Goal: Task Accomplishment & Management: Complete application form

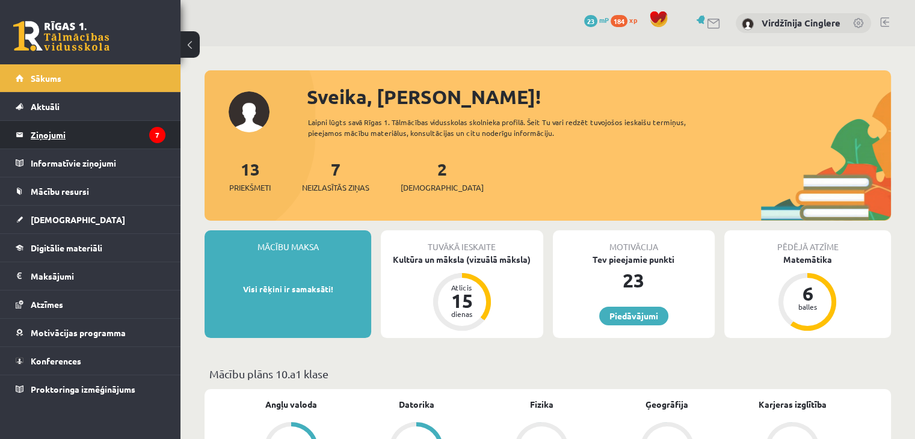
click at [150, 129] on icon "7" at bounding box center [157, 135] width 16 height 16
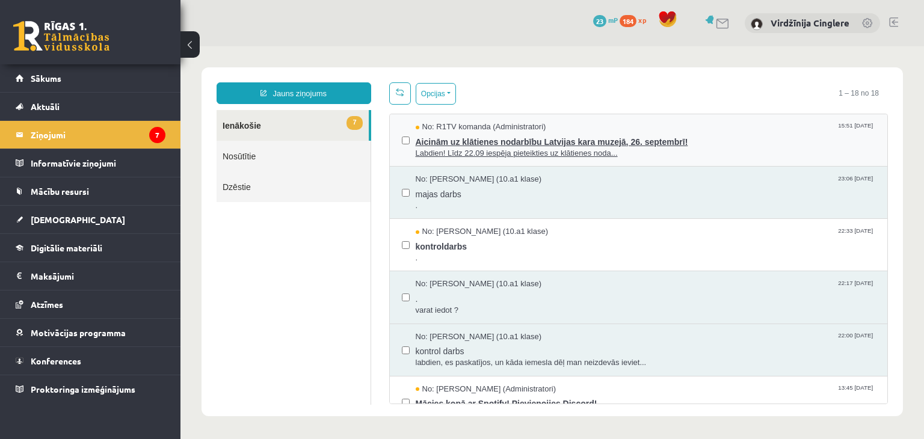
click at [552, 138] on span "Aicinām uz klātienes nodarbību Latvijas kara muzejā, 26. septembrī!" at bounding box center [645, 140] width 460 height 15
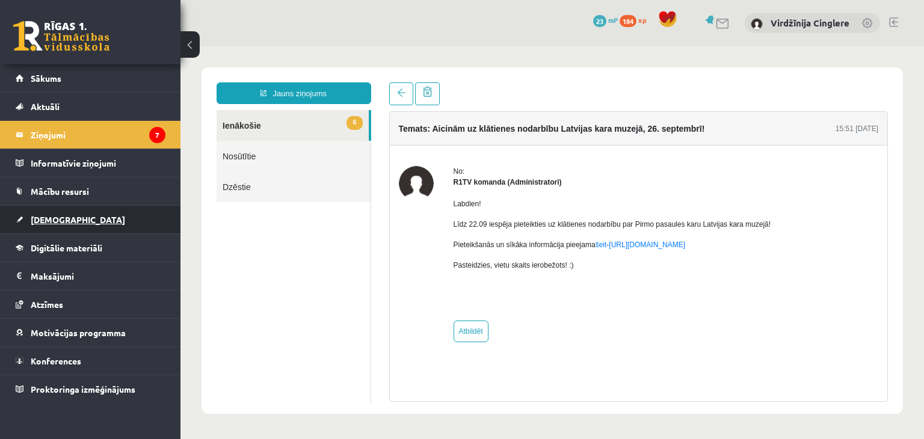
click at [58, 208] on link "[DEMOGRAPHIC_DATA]" at bounding box center [91, 220] width 150 height 28
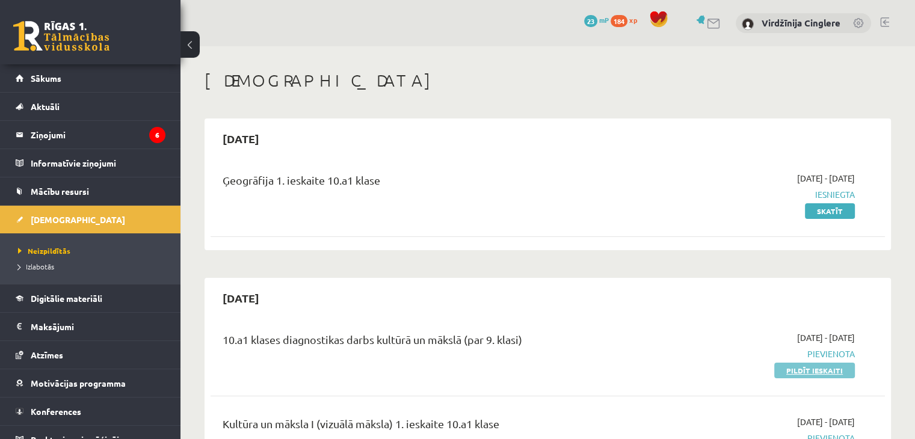
click at [817, 376] on link "Pildīt ieskaiti" at bounding box center [814, 371] width 81 height 16
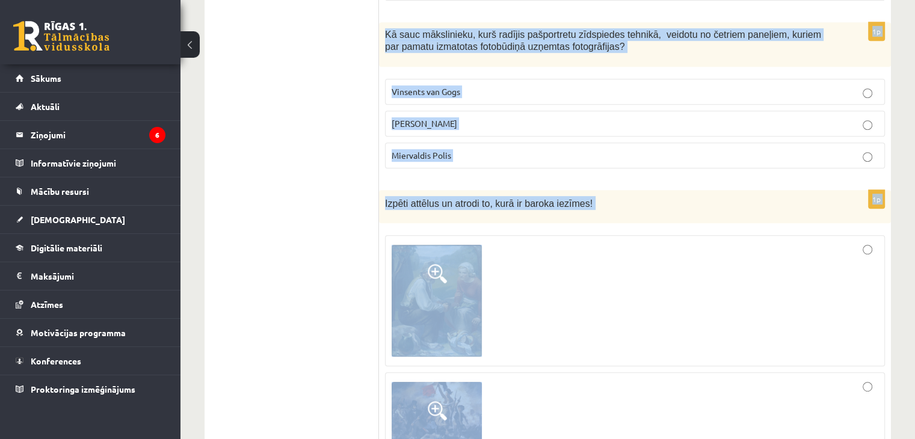
scroll to position [5442, 0]
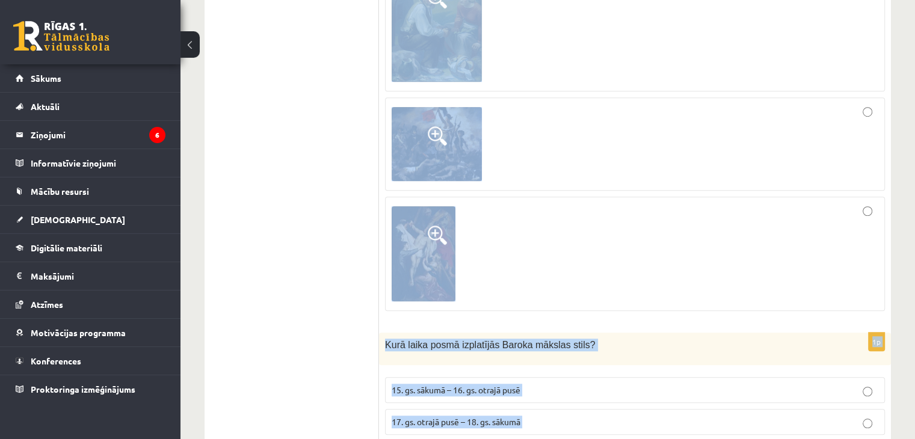
drag, startPoint x: 382, startPoint y: 48, endPoint x: 754, endPoint y: 465, distance: 558.8
copy form "Lo Ipsumdolo sitametc adipisc? Elitseddoeiu temp inci utl, etdolore magn al eni…"
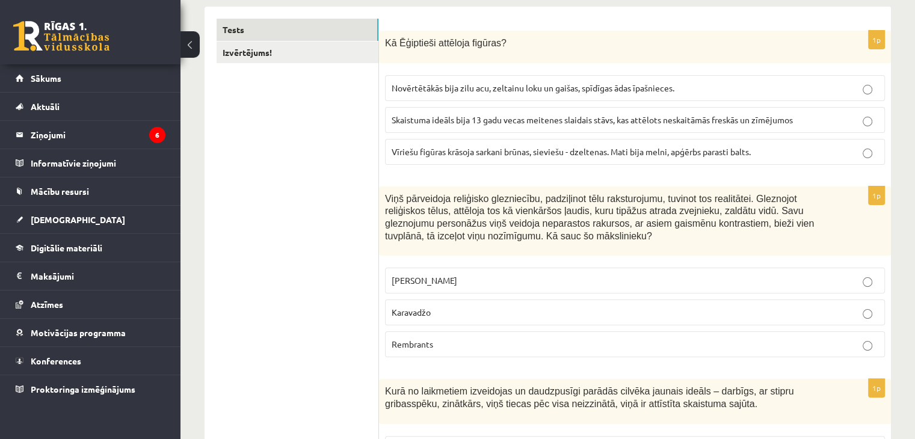
scroll to position [210, 0]
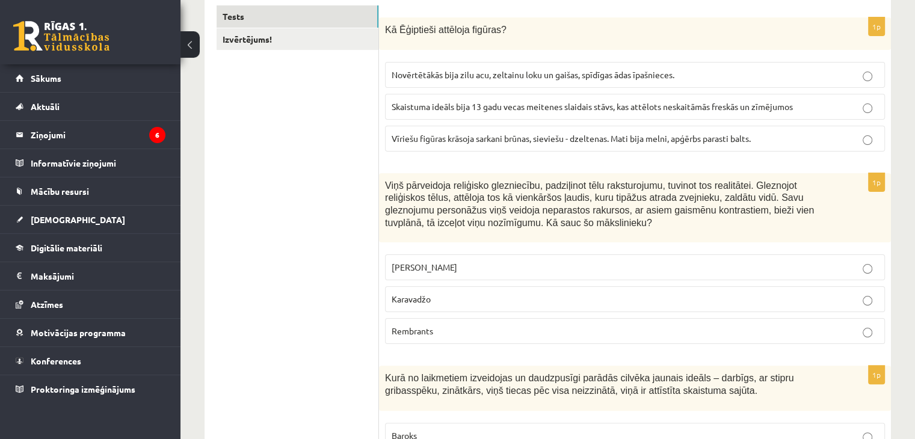
click at [836, 142] on p "Vīriešu figūras krāsoja sarkani brūnas, sieviešu - dzeltenas. Mati bija melni, …" at bounding box center [634, 138] width 486 height 13
click at [532, 300] on p "Karavadžo" at bounding box center [634, 299] width 486 height 13
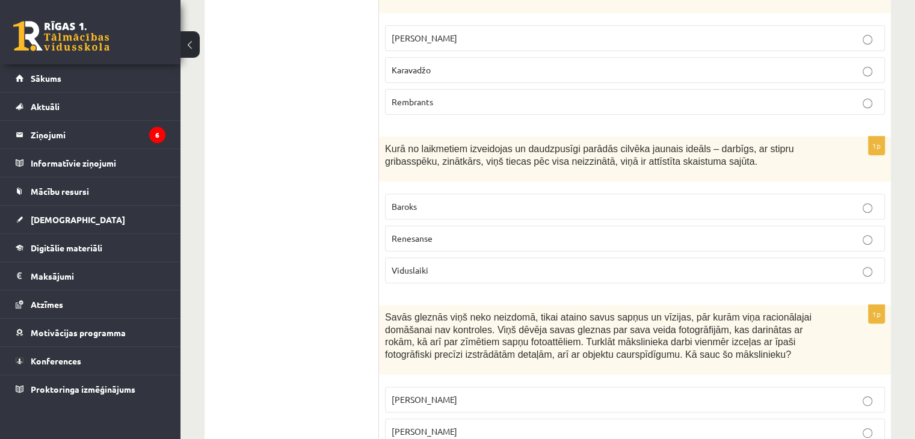
scroll to position [453, 0]
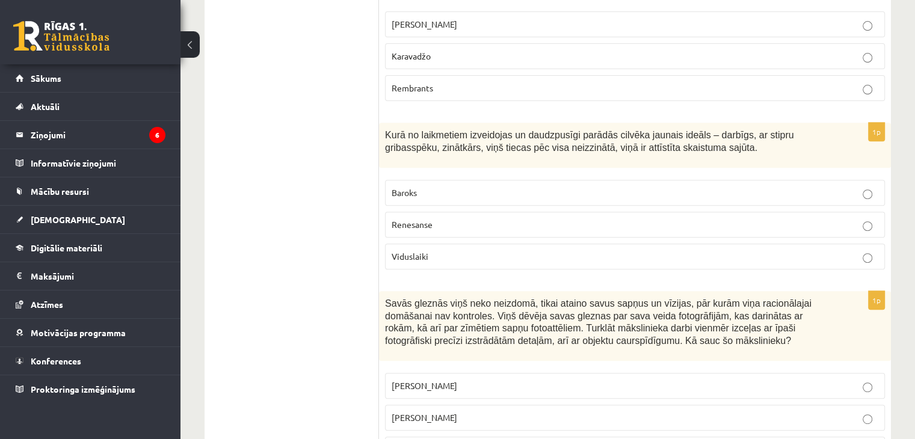
click at [829, 224] on p "Renesanse" at bounding box center [634, 224] width 486 height 13
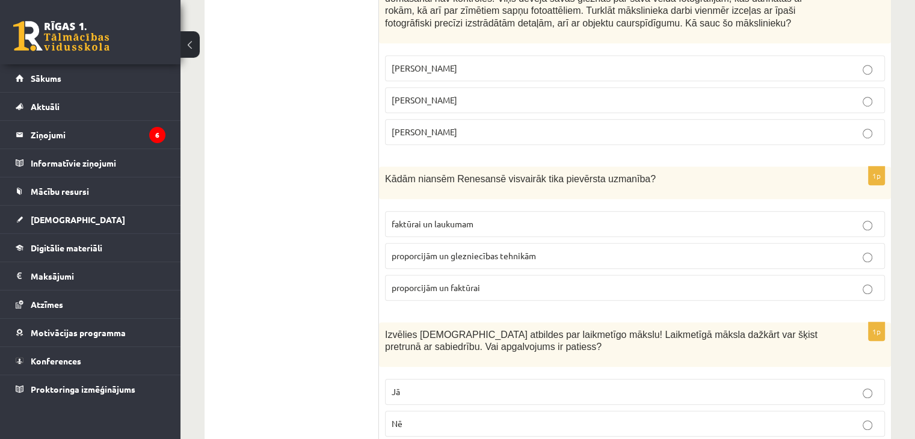
scroll to position [750, 0]
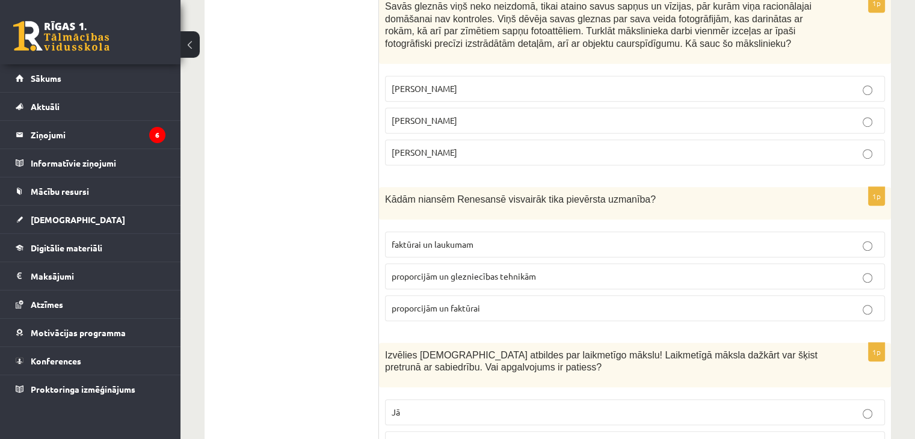
click at [539, 118] on p "[PERSON_NAME]" at bounding box center [634, 120] width 486 height 13
click at [604, 270] on p "proporcijām un glezniecības tehnikām" at bounding box center [634, 276] width 486 height 13
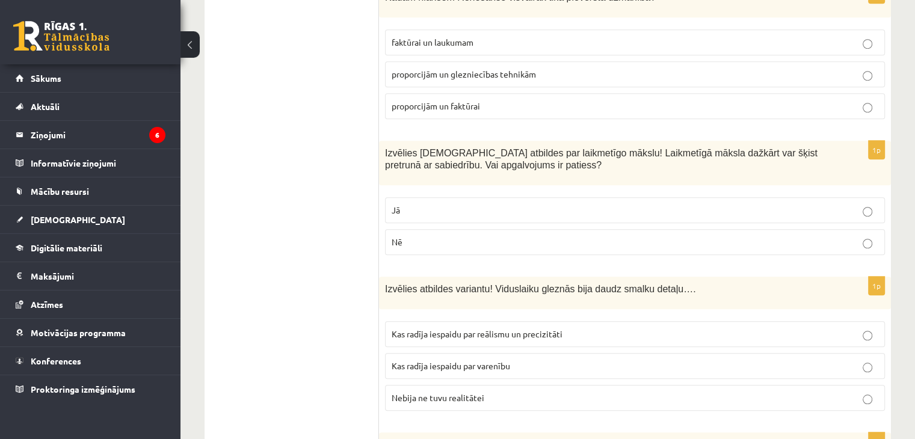
scroll to position [973, 0]
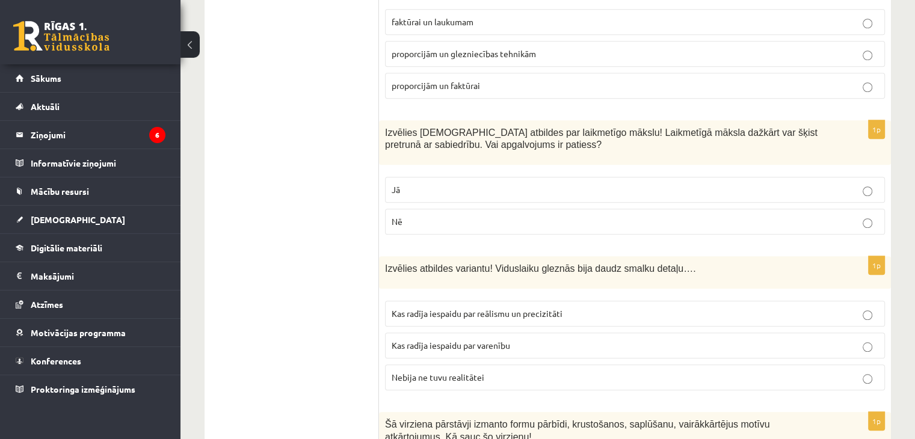
click at [626, 183] on p "Jā" at bounding box center [634, 189] width 486 height 13
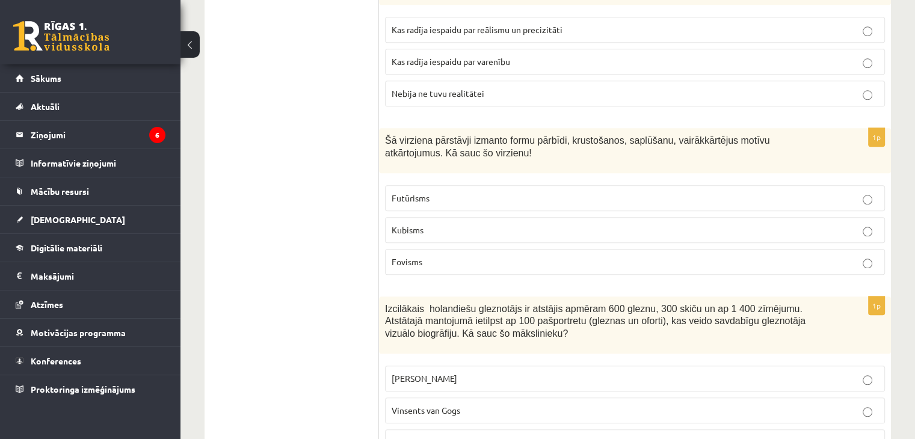
scroll to position [1250, 0]
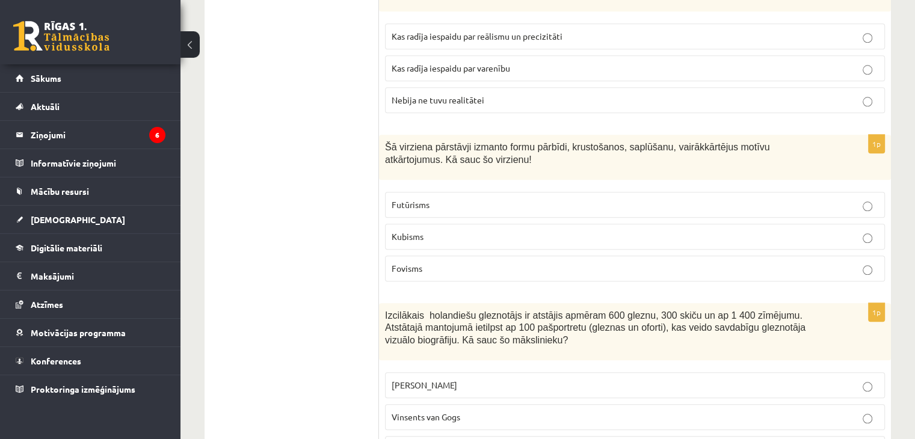
click at [625, 30] on p "Kas radīja iespaidu par reālismu un precizitāti" at bounding box center [634, 36] width 486 height 13
click at [614, 224] on label "Kubisms" at bounding box center [635, 237] width 500 height 26
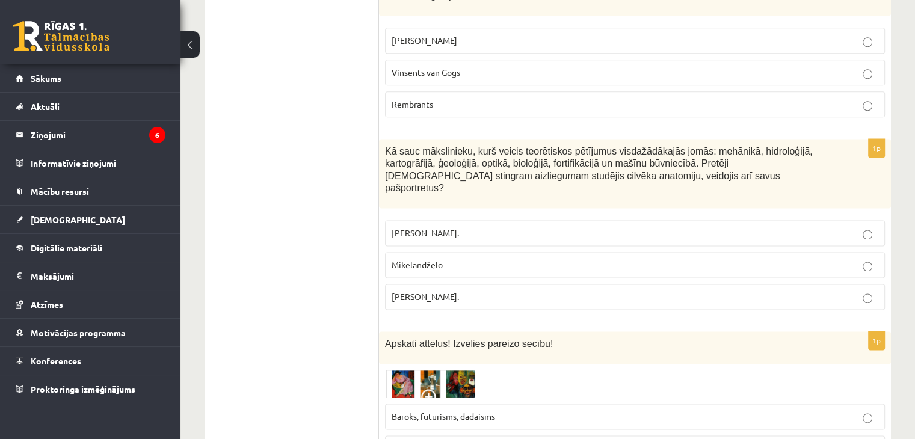
scroll to position [1602, 0]
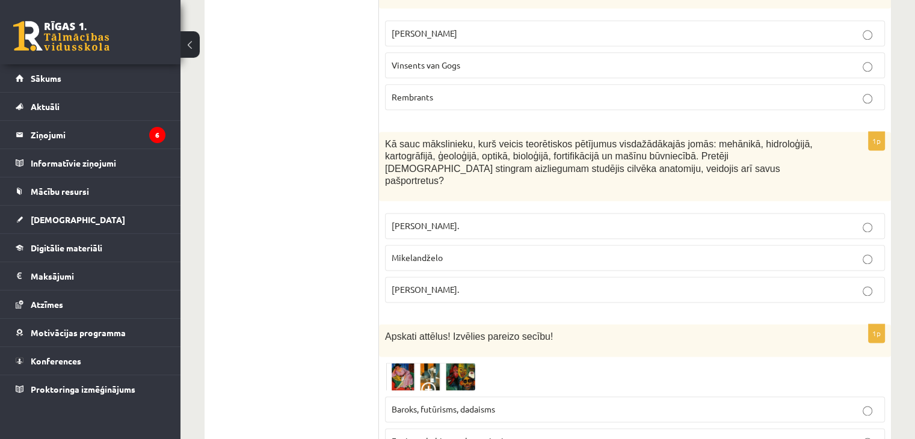
click at [844, 91] on p "Rembrants" at bounding box center [634, 97] width 486 height 13
click at [596, 283] on p "[PERSON_NAME]." at bounding box center [634, 289] width 486 height 13
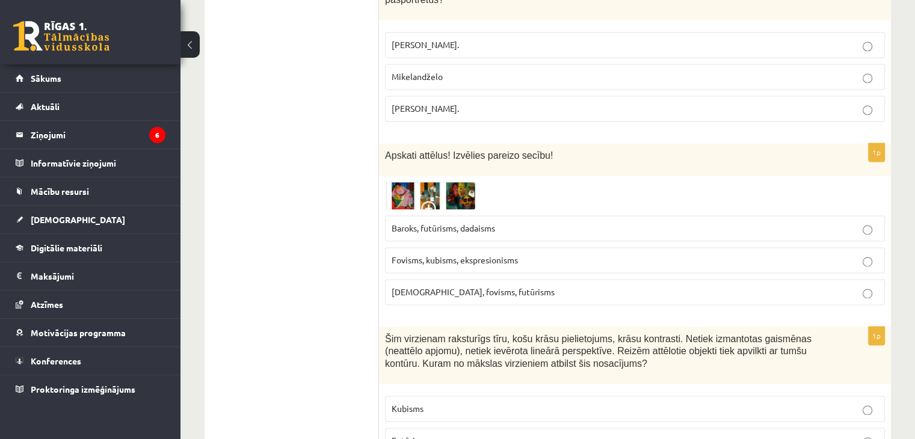
scroll to position [1824, 0]
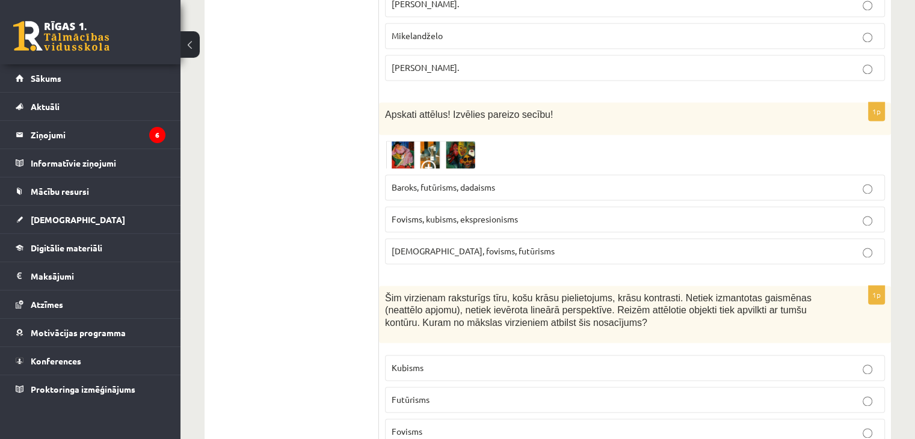
click at [459, 141] on img at bounding box center [430, 155] width 90 height 28
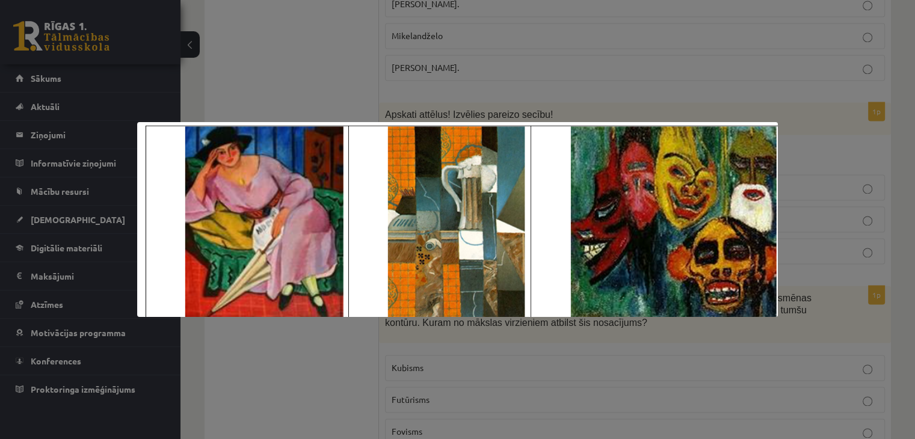
click at [737, 74] on div at bounding box center [457, 219] width 915 height 439
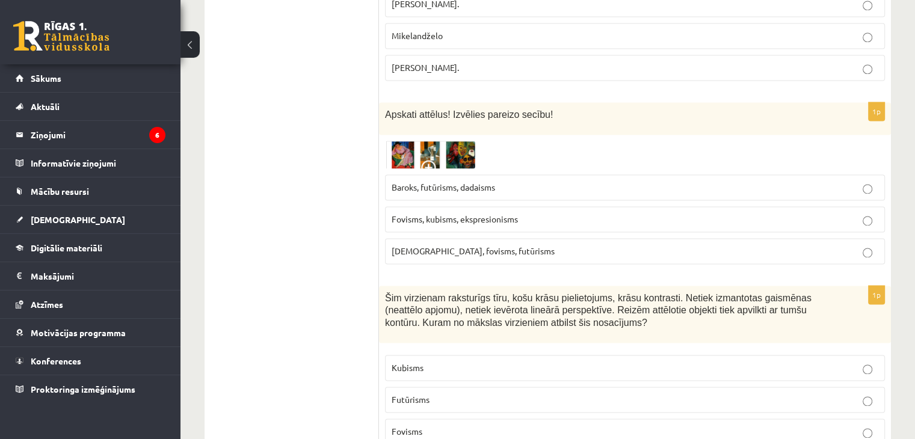
click at [445, 213] on span "Fovisms, kubisms, ekspresionisms" at bounding box center [454, 218] width 126 height 11
click at [429, 213] on span "Fovisms, kubisms, ekspresionisms" at bounding box center [454, 218] width 126 height 11
click at [440, 213] on span "Fovisms, kubisms, ekspresionisms" at bounding box center [454, 218] width 126 height 11
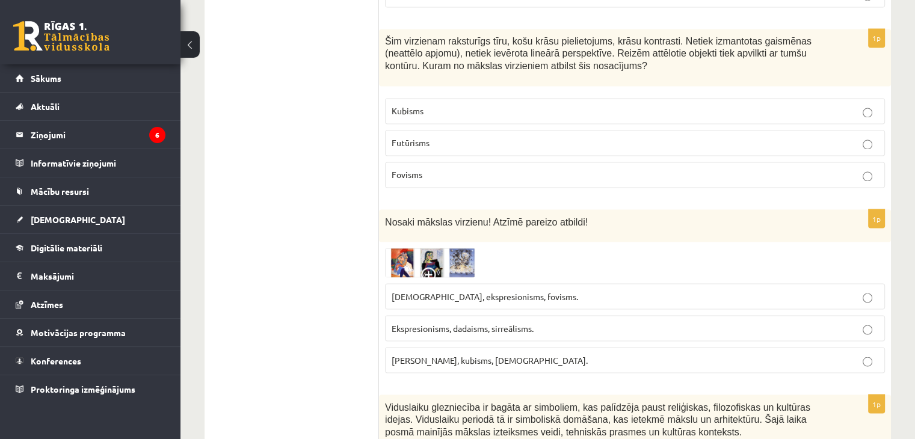
scroll to position [2073, 0]
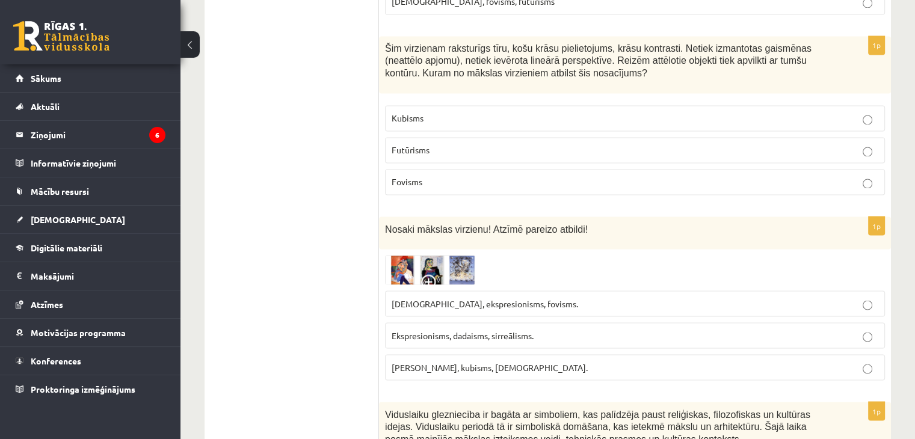
click at [647, 176] on p "Fovisms" at bounding box center [634, 182] width 486 height 13
click at [500, 329] on p "Ekspresionisms, dadaisms, sirreālisms." at bounding box center [634, 335] width 486 height 13
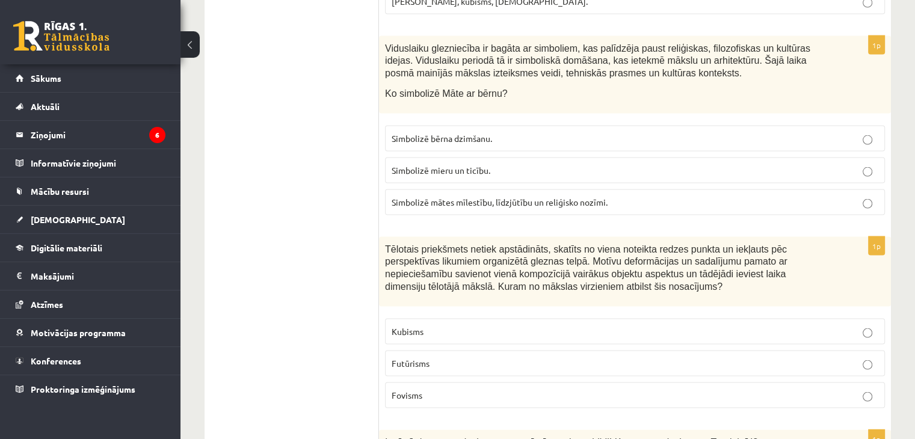
scroll to position [2459, 0]
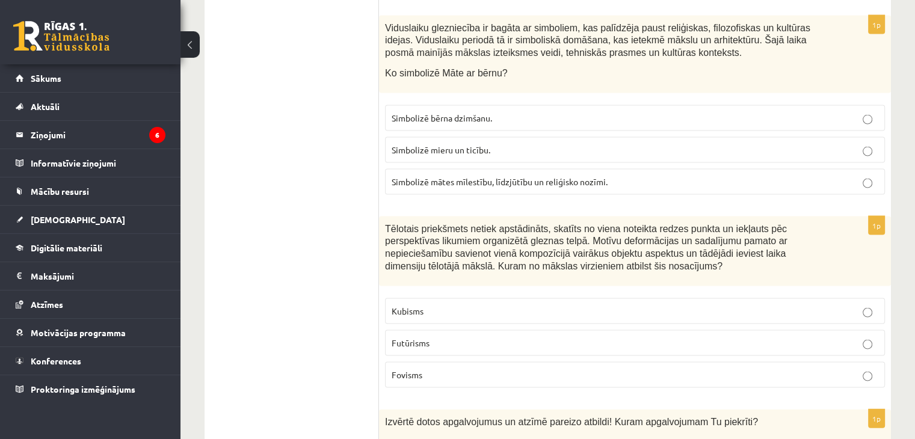
click at [570, 105] on label "Simbolizē bērna dzimšanu." at bounding box center [635, 118] width 500 height 26
click at [541, 169] on label "Simbolizē mātes mīlestību, līdzjūtību un reliģisko nozīmi." at bounding box center [635, 182] width 500 height 26
click at [610, 305] on p "Kubisms" at bounding box center [634, 311] width 486 height 13
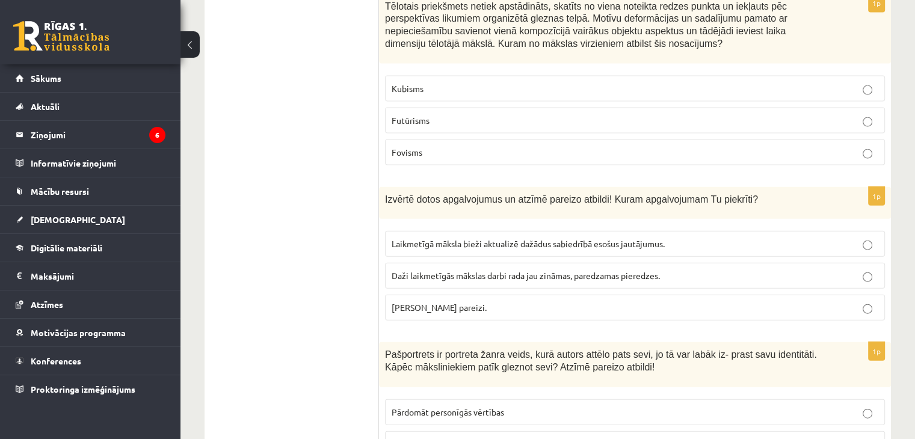
scroll to position [2702, 0]
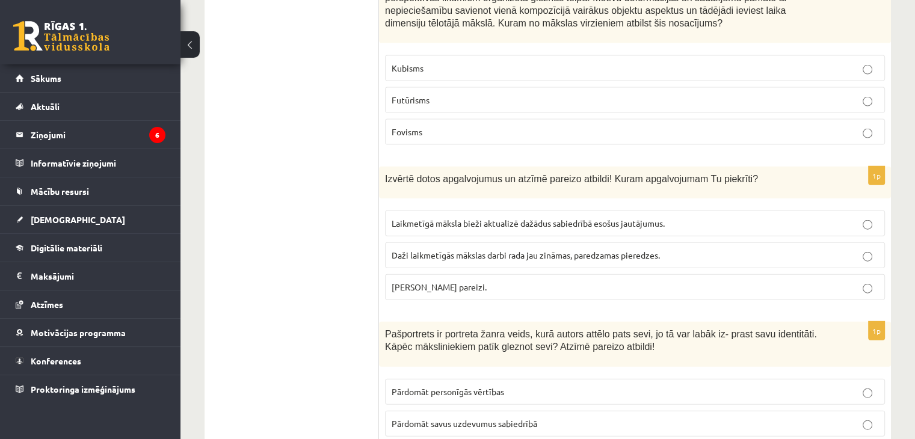
click at [527, 281] on p "[PERSON_NAME] pareizi." at bounding box center [634, 287] width 486 height 13
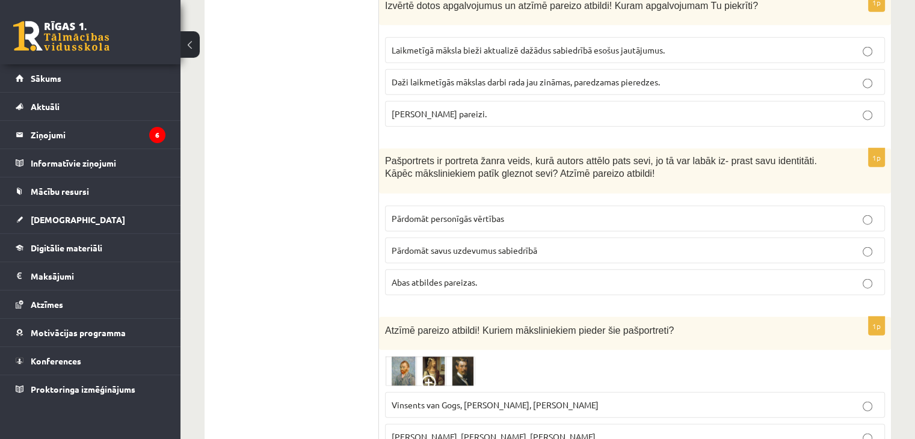
scroll to position [2861, 0]
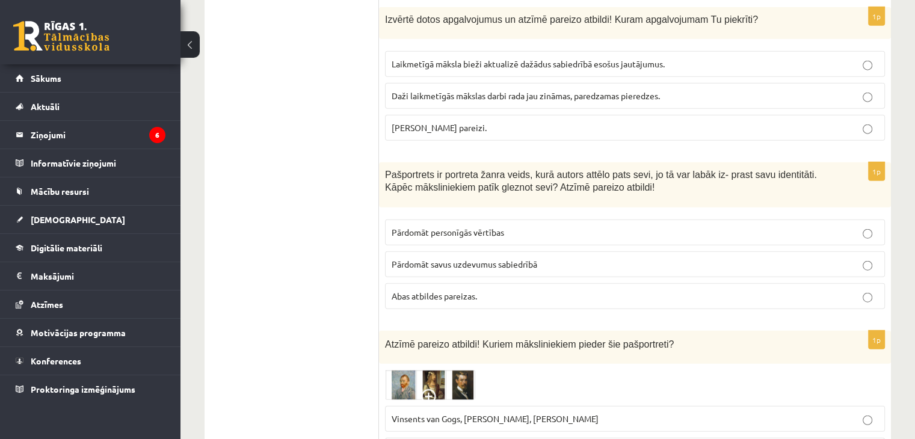
click at [541, 290] on p "Abas atbildes pareizas." at bounding box center [634, 296] width 486 height 13
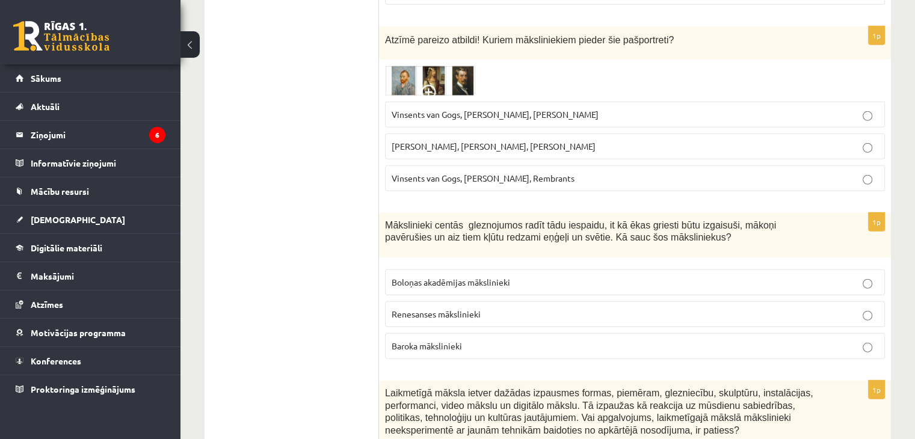
scroll to position [3159, 0]
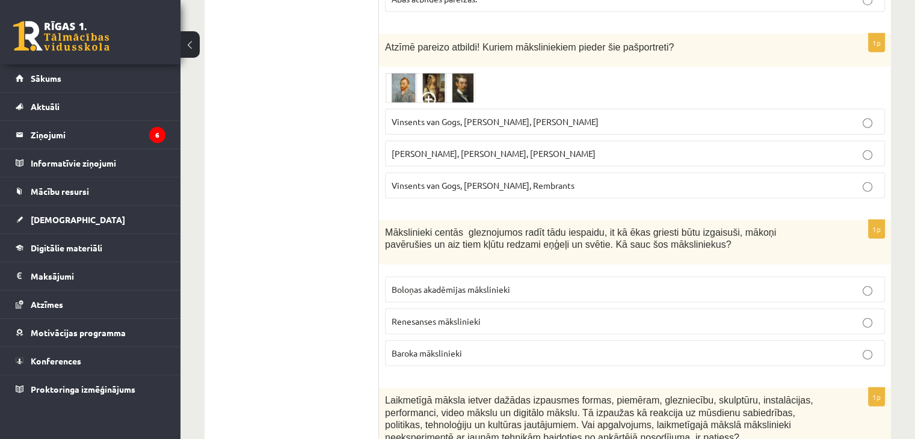
click at [399, 73] on img at bounding box center [430, 88] width 90 height 30
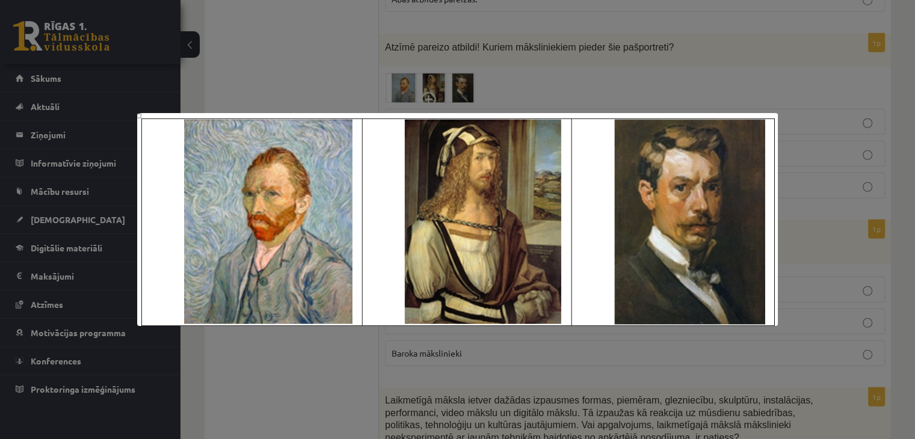
click at [296, 40] on div at bounding box center [457, 219] width 915 height 439
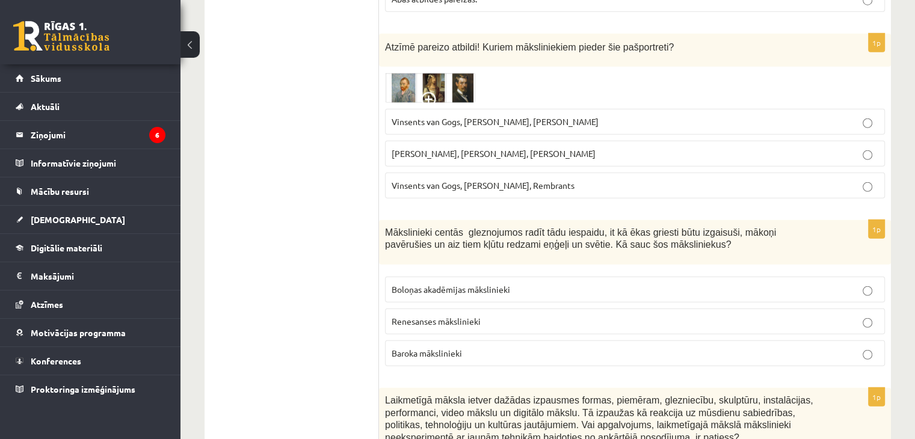
click at [635, 179] on p "Vinsents van Gogs, [PERSON_NAME], Rembrants" at bounding box center [634, 185] width 486 height 13
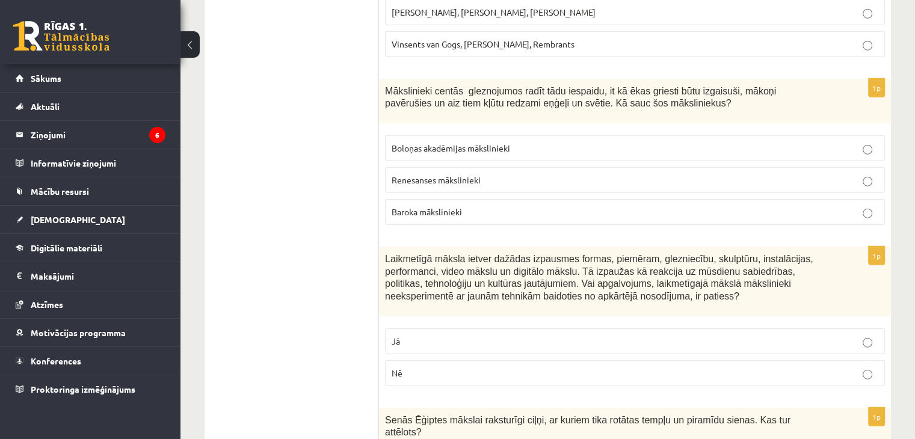
scroll to position [3307, 0]
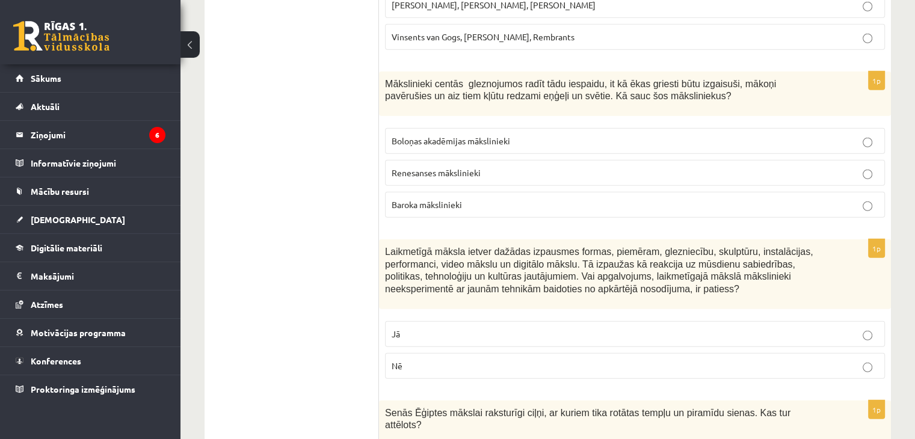
click at [529, 192] on label "Baroka mākslinieki" at bounding box center [635, 205] width 500 height 26
click at [532, 360] on p "Nē" at bounding box center [634, 366] width 486 height 13
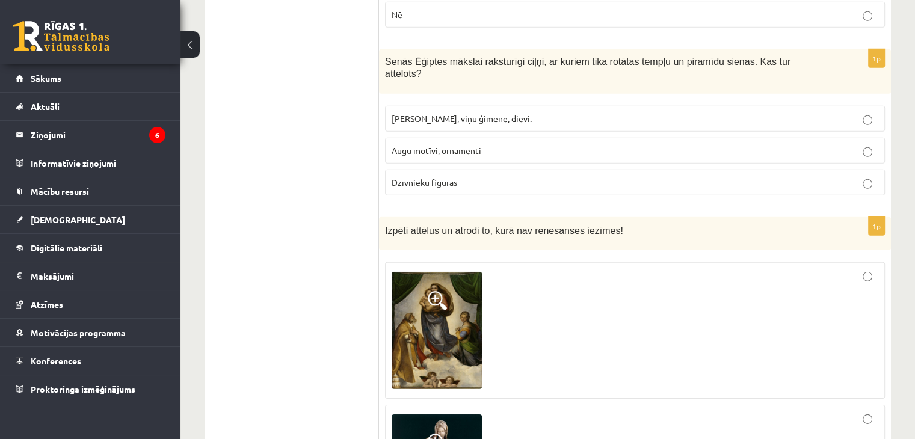
scroll to position [3679, 0]
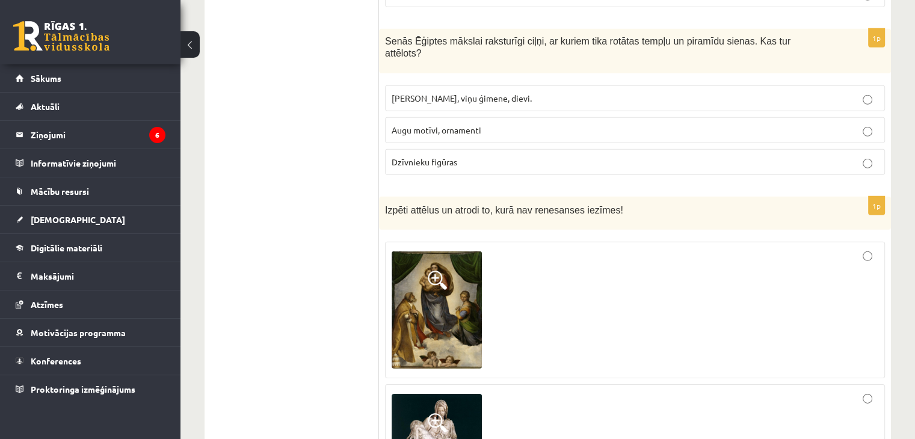
click at [605, 85] on label "[PERSON_NAME], viņu ģimene, dievi." at bounding box center [635, 98] width 500 height 26
click at [603, 124] on p "Augu motīvi, ornamenti" at bounding box center [634, 130] width 486 height 13
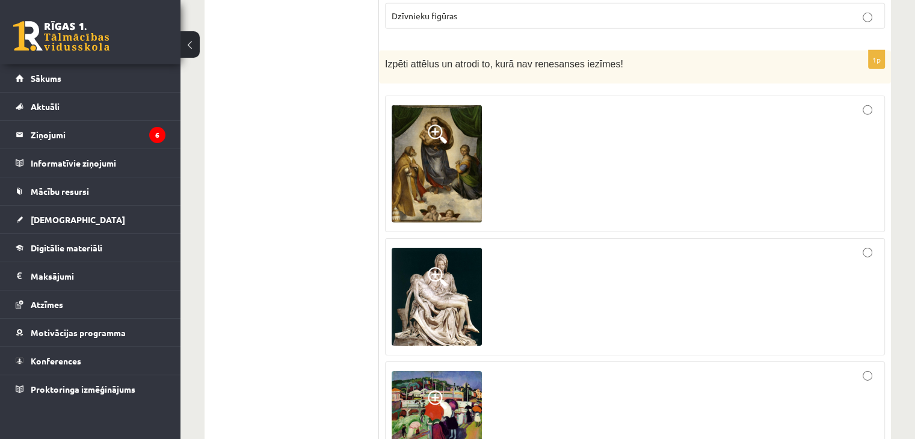
scroll to position [3831, 0]
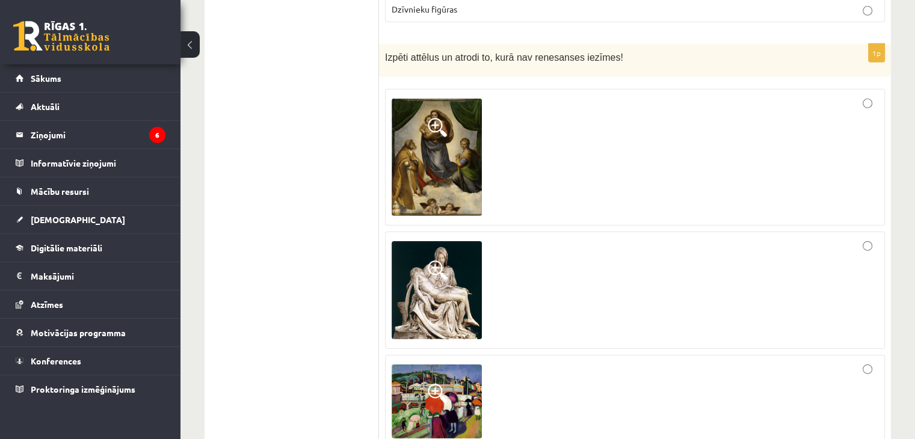
click at [872, 361] on div at bounding box center [634, 401] width 486 height 80
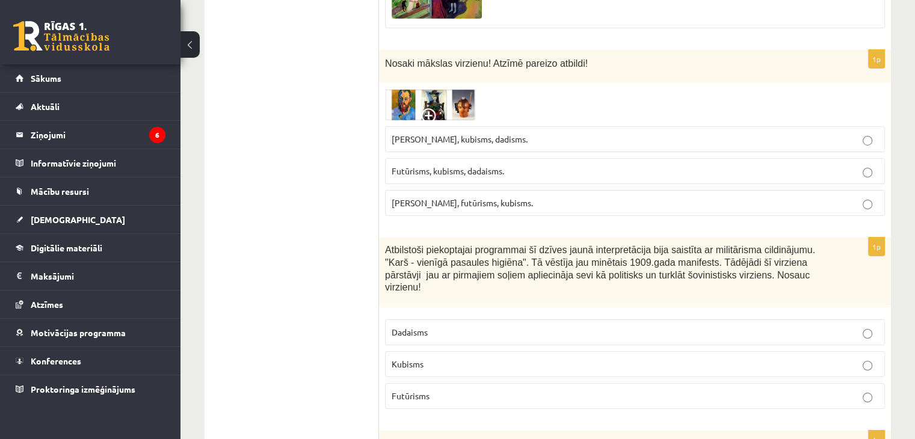
scroll to position [4258, 0]
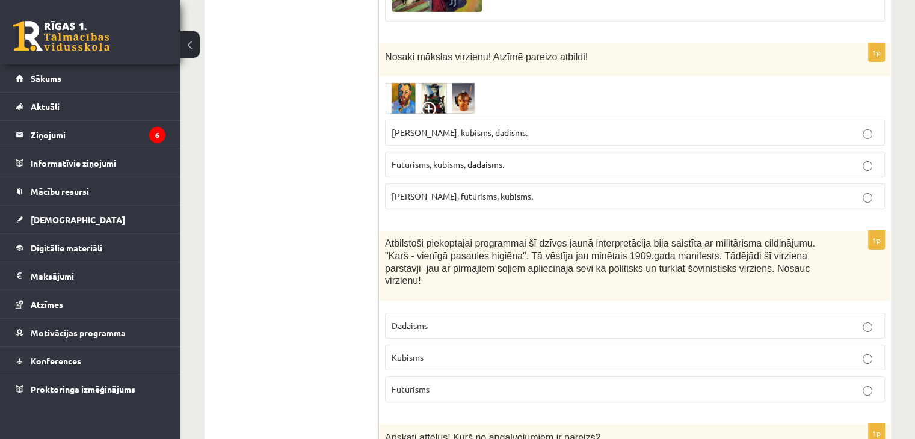
click at [495, 159] on span "Futūrisms, kubisms, dadaisms." at bounding box center [447, 164] width 112 height 11
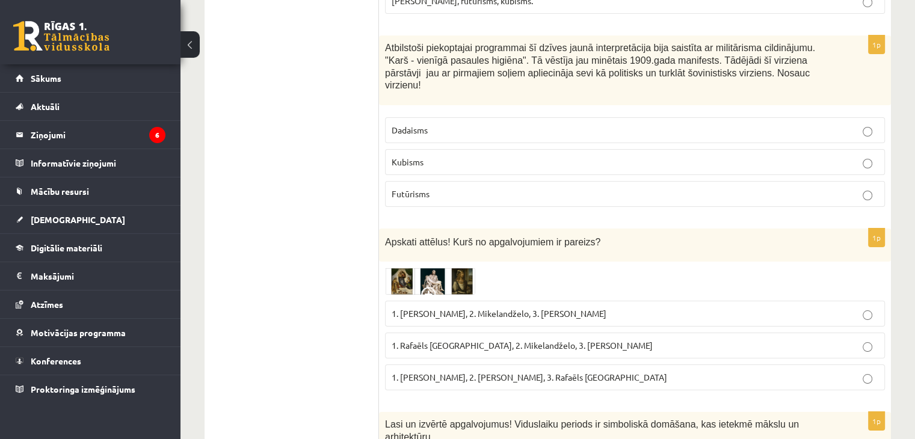
scroll to position [4474, 0]
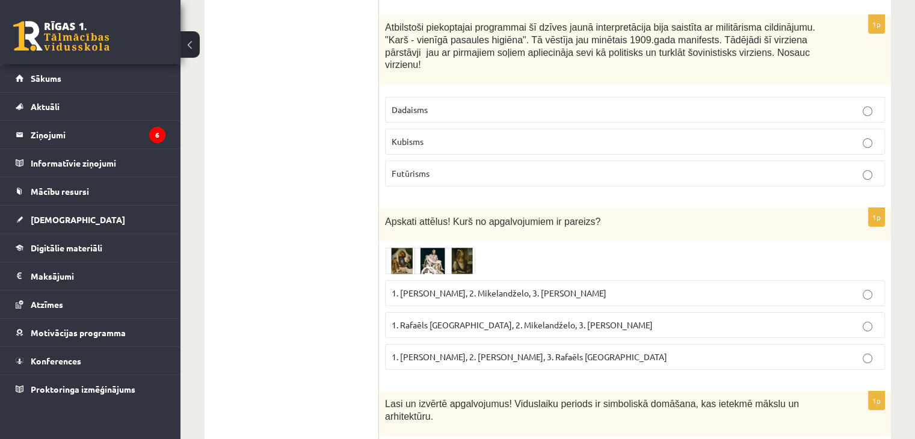
click at [442, 167] on p "Futūrisms" at bounding box center [634, 173] width 486 height 13
click at [517, 319] on p "1. Rafaēls [GEOGRAPHIC_DATA], 2. Mikelandželo, 3. [PERSON_NAME]" at bounding box center [634, 325] width 486 height 13
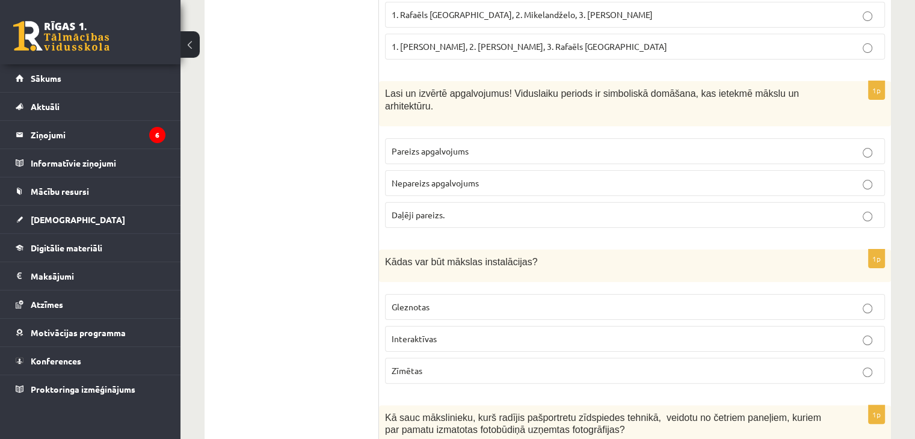
scroll to position [4791, 0]
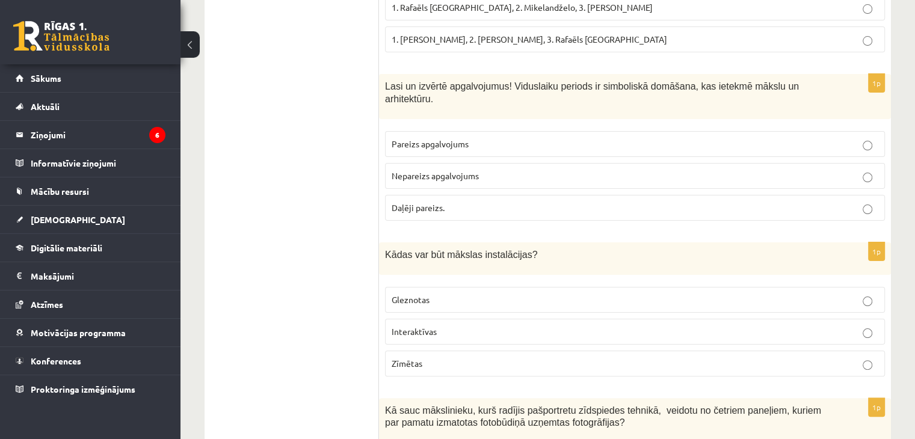
click at [419, 138] on span "Pareizs apgalvojums" at bounding box center [429, 143] width 77 height 11
click at [443, 325] on p "Interaktīvas" at bounding box center [634, 331] width 486 height 13
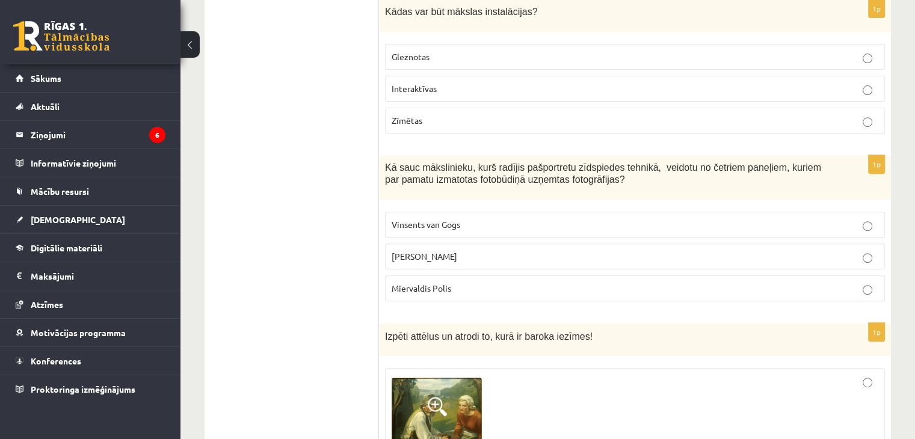
scroll to position [5048, 0]
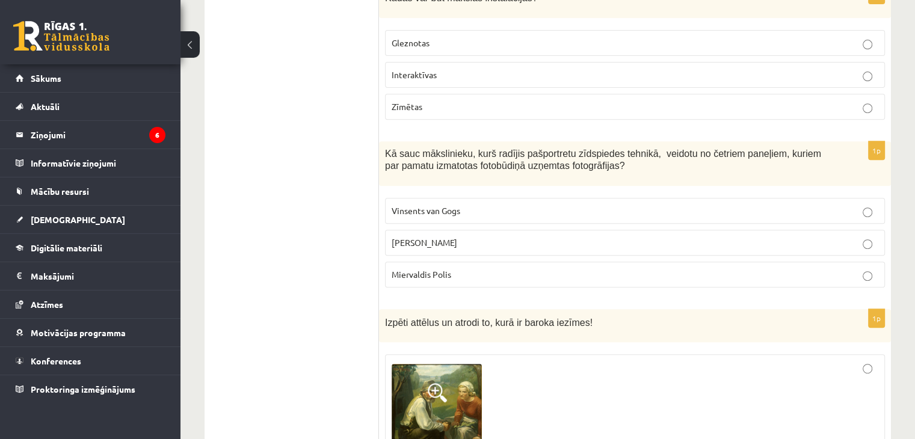
click at [404, 237] on span "[PERSON_NAME]" at bounding box center [424, 242] width 66 height 11
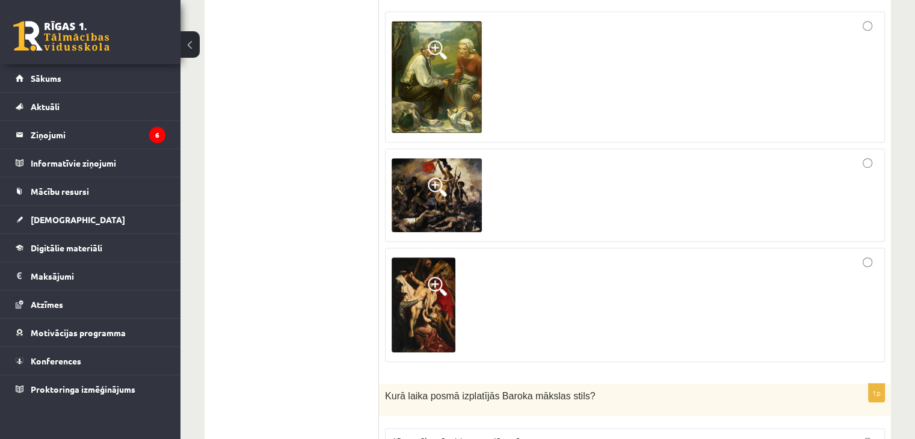
scroll to position [5442, 0]
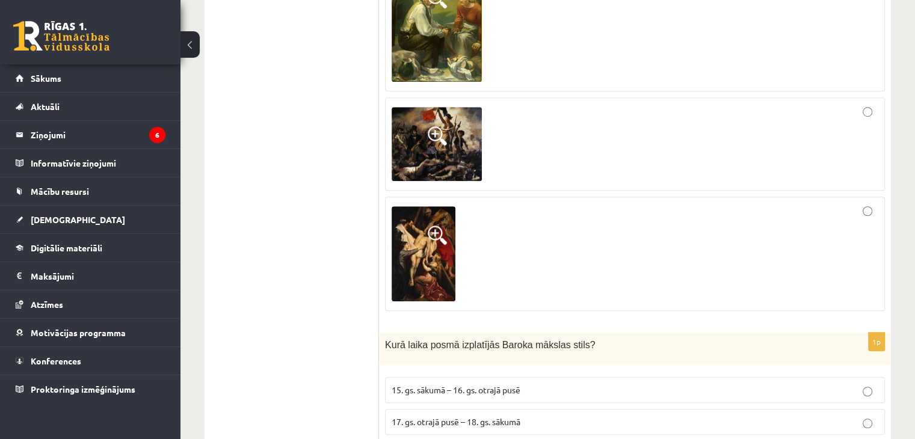
click at [420, 416] on span "17. gs. otrajā pusē – 18. gs. sākumā" at bounding box center [455, 421] width 129 height 11
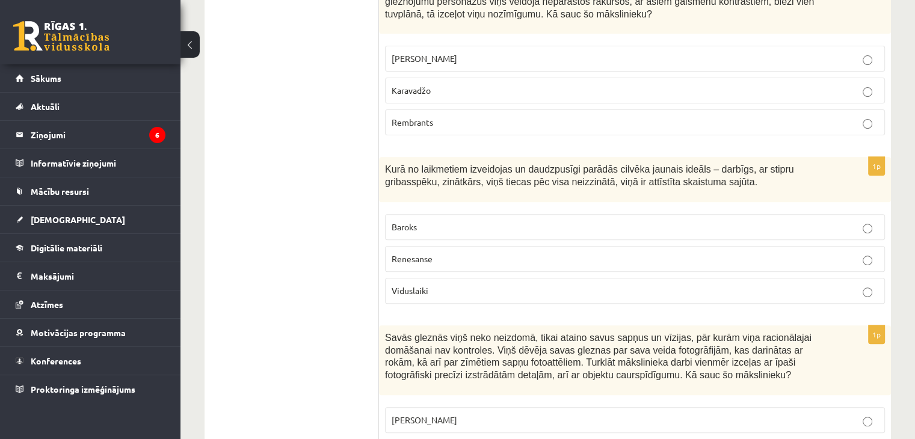
scroll to position [0, 0]
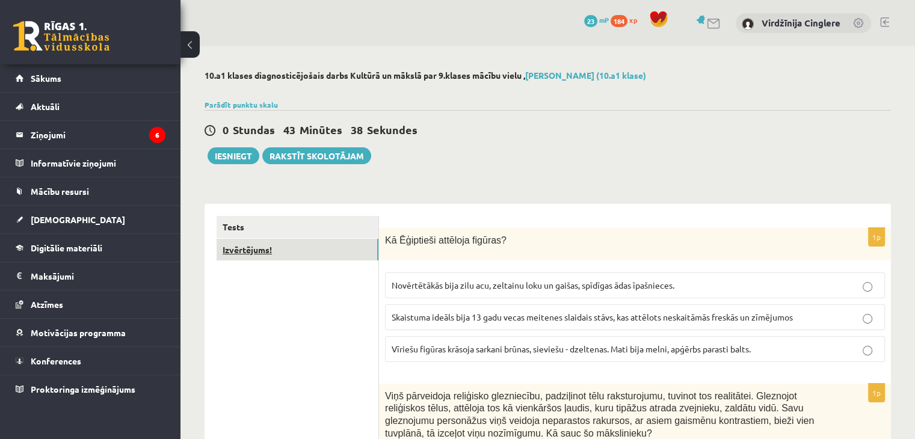
click at [254, 250] on link "Izvērtējums!" at bounding box center [297, 250] width 162 height 22
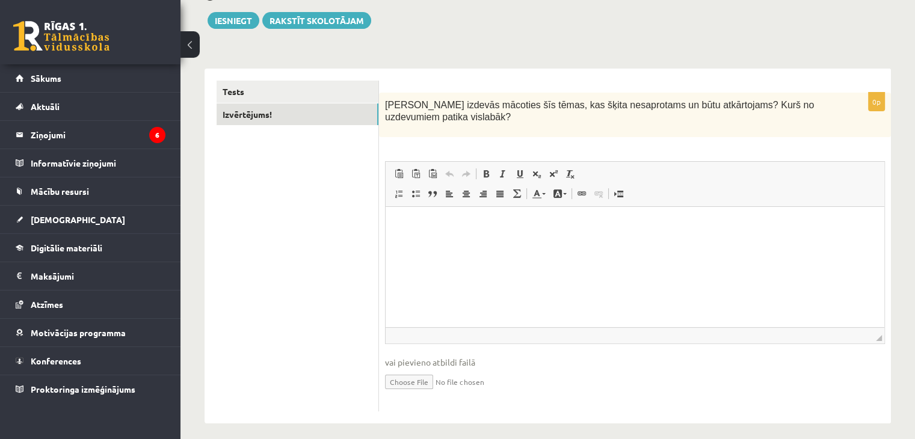
scroll to position [137, 0]
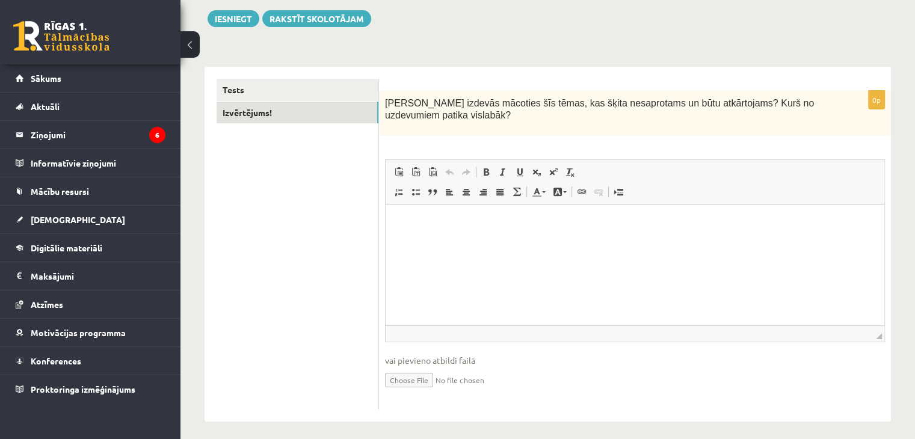
click at [523, 242] on html at bounding box center [634, 223] width 498 height 37
click at [230, 17] on button "Iesniegt" at bounding box center [233, 18] width 52 height 17
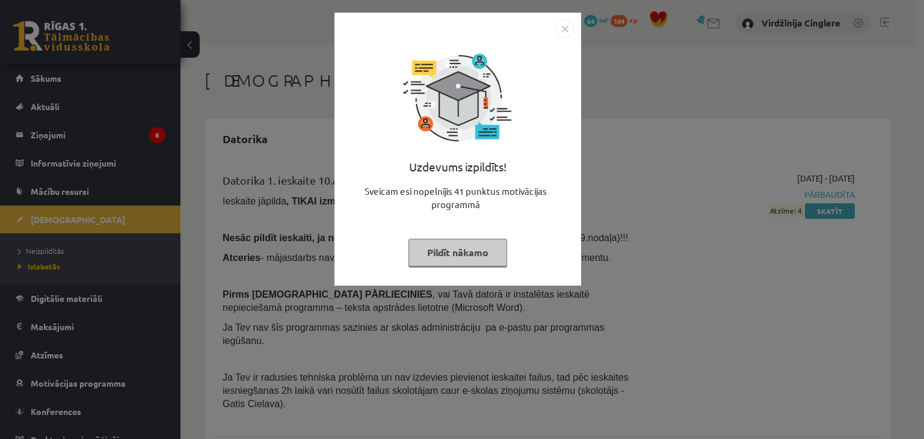
click at [566, 27] on img "Close" at bounding box center [565, 29] width 18 height 18
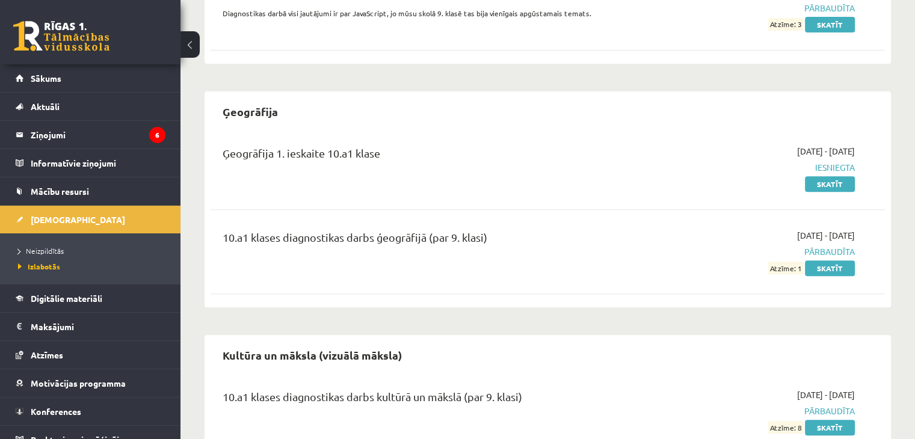
scroll to position [480, 0]
